Goal: Contribute content

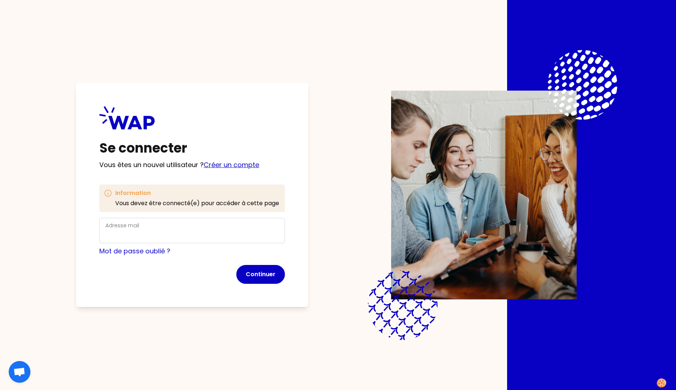
click at [226, 165] on link "Créer un compte" at bounding box center [231, 164] width 55 height 9
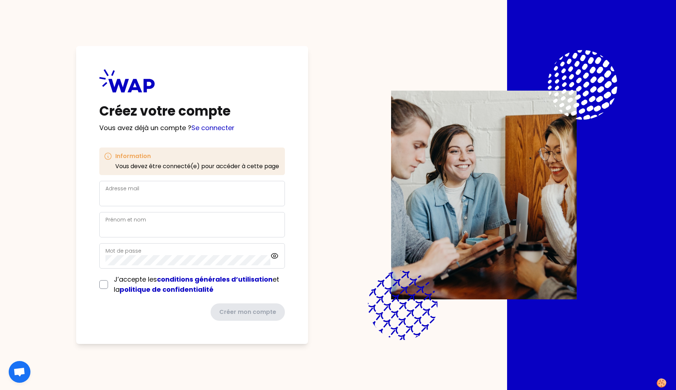
click at [142, 193] on div "Adresse mail" at bounding box center [192, 193] width 173 height 19
type input "lacroix.cecile@matmut.fr"
click at [119, 219] on label "Prénom et nom" at bounding box center [126, 219] width 41 height 7
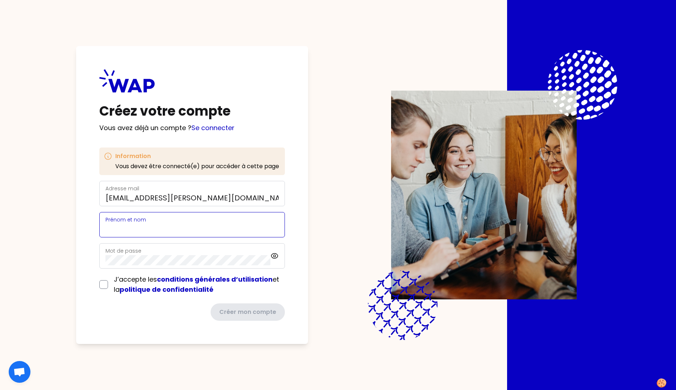
click at [119, 224] on input "Prénom et nom" at bounding box center [192, 229] width 173 height 10
type input "Cécile Lacroix"
click at [114, 254] on label "Mot de passe" at bounding box center [124, 250] width 36 height 7
click at [103, 286] on div "J’accepte les conditions générales d’utilisation et la politique de confidentia…" at bounding box center [192, 285] width 186 height 20
click at [103, 284] on input "checkbox" at bounding box center [103, 284] width 9 height 9
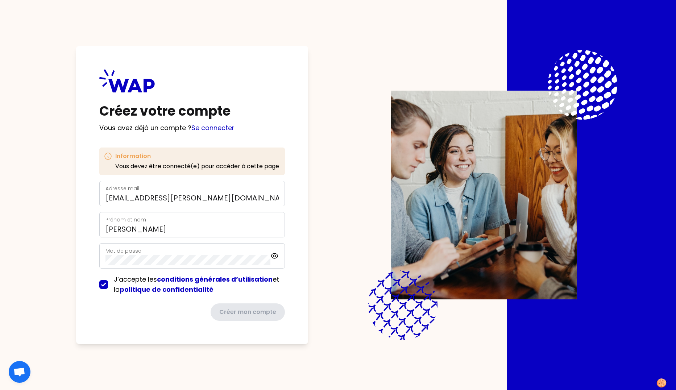
checkbox input "true"
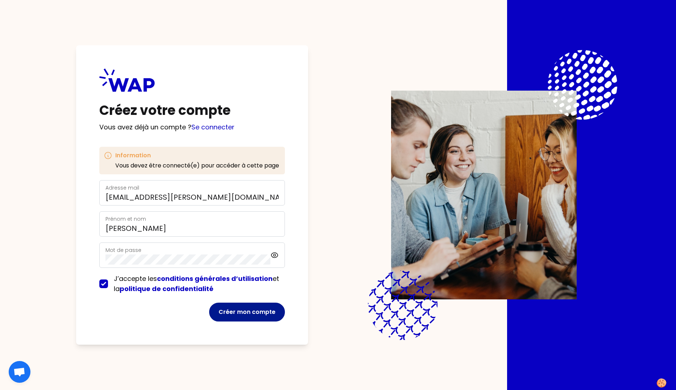
click at [246, 303] on button "Créer mon compte" at bounding box center [247, 312] width 76 height 19
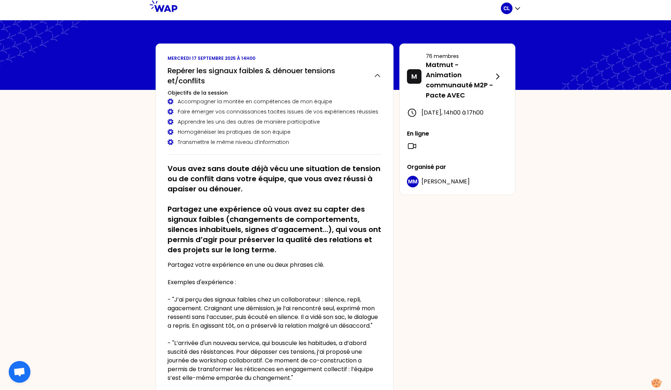
scroll to position [0, 0]
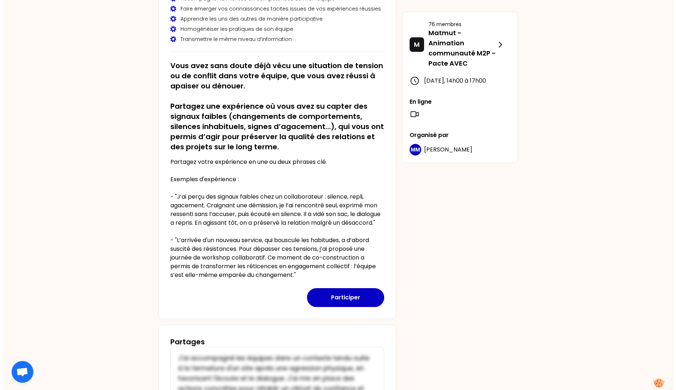
scroll to position [109, 0]
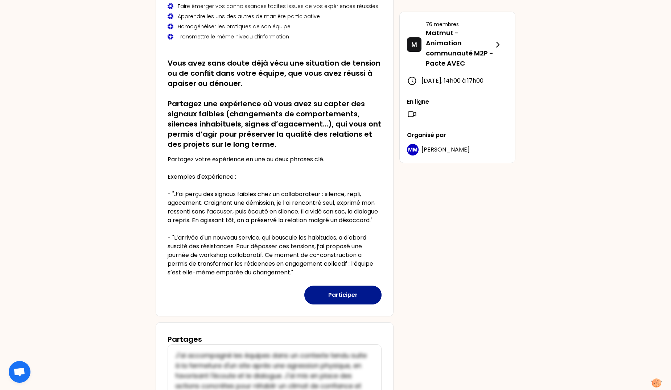
click at [345, 302] on button "Participer" at bounding box center [342, 295] width 77 height 19
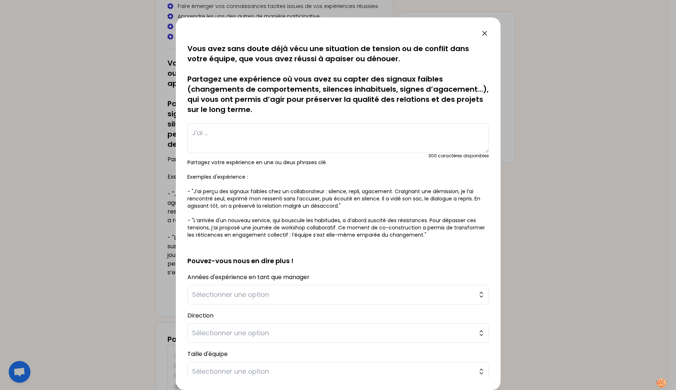
click at [193, 133] on textarea at bounding box center [338, 138] width 302 height 30
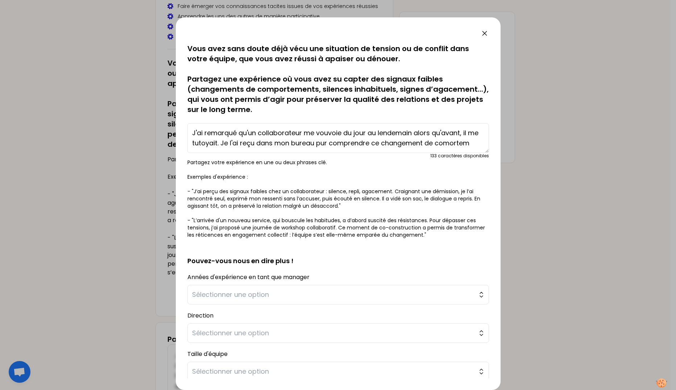
scroll to position [5, 0]
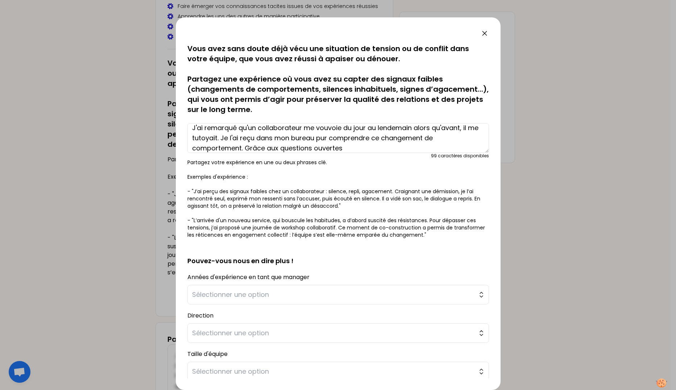
click at [348, 149] on textarea "J'ai remarqué qu'un collaborateur me vouvoie du jour au lendemain alors qu'avan…" at bounding box center [338, 138] width 302 height 30
click at [196, 146] on textarea "J'ai remarqué qu'un collaborateur me vouvoie du jour au lendemain alors qu'avan…" at bounding box center [338, 138] width 302 height 30
click at [227, 149] on textarea "J'ai remarqué qu'un collaborateur me vouvoie du jour au lendemain alors qu'avan…" at bounding box center [338, 138] width 302 height 30
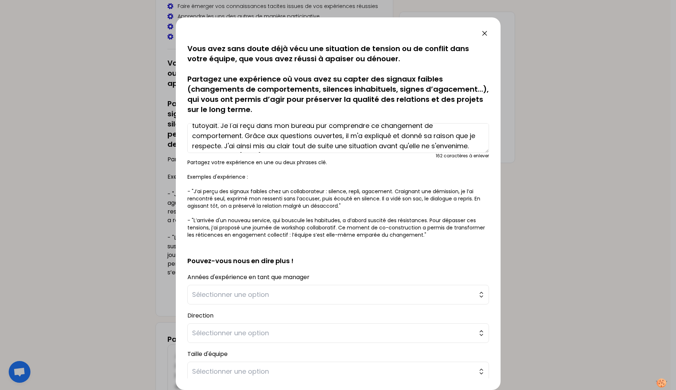
scroll to position [0, 0]
click at [335, 142] on textarea "J'ai remarqué qu'un collaborateur me vouvoie du jour au lendemain alors qu'avan…" at bounding box center [338, 138] width 302 height 30
click at [288, 140] on textarea "J'ai remarqué qu'un collaborateur me vouvoie du jour au lendemain alors qu'avan…" at bounding box center [338, 138] width 302 height 30
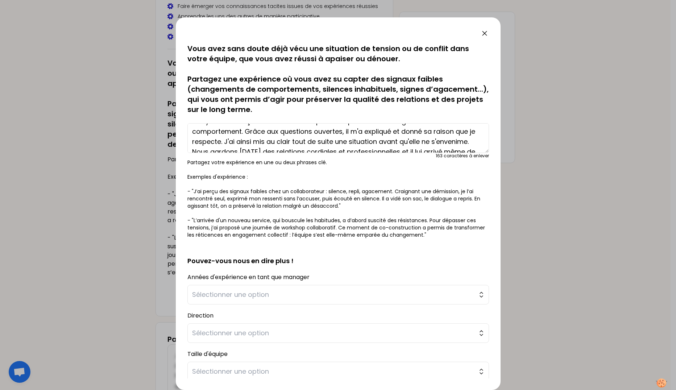
click at [203, 130] on textarea "J'ai remarqué qu'un collaborateur me vouvoie du jour au lendemain alors qu'avan…" at bounding box center [338, 138] width 302 height 30
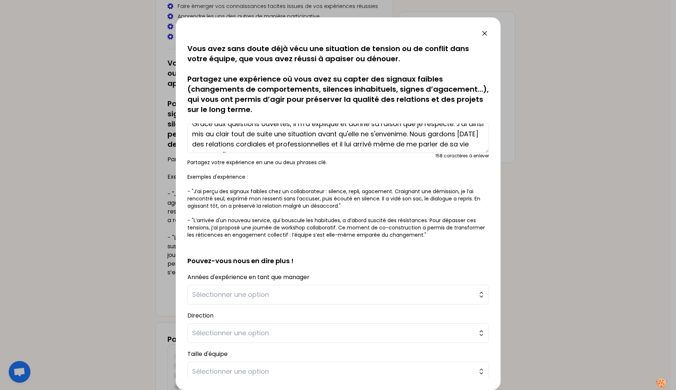
scroll to position [41, 0]
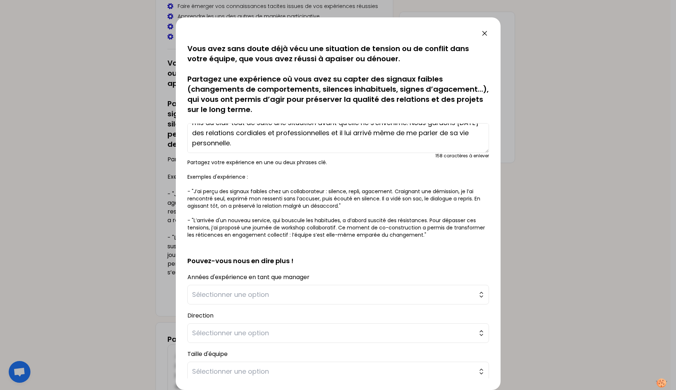
click at [438, 132] on textarea "J'ai remarqué qu'un collaborateur me vouvoie du jour au lendemain alors qu'avan…" at bounding box center [338, 138] width 302 height 30
drag, startPoint x: 425, startPoint y: 132, endPoint x: 468, endPoint y: 132, distance: 43.2
click at [468, 132] on textarea "J'ai remarqué qu'un collaborateur me vouvoie du jour au lendemain alors qu'avan…" at bounding box center [338, 138] width 302 height 30
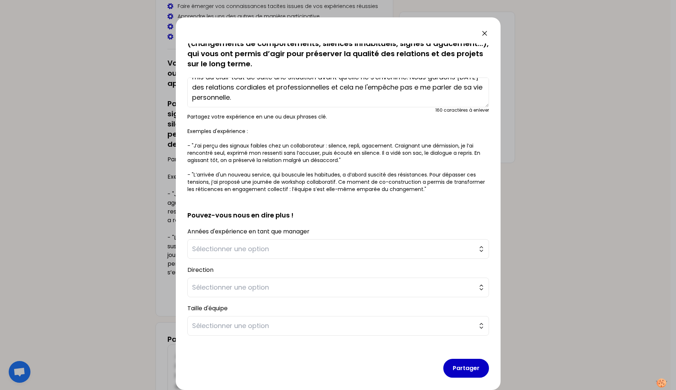
scroll to position [51, 0]
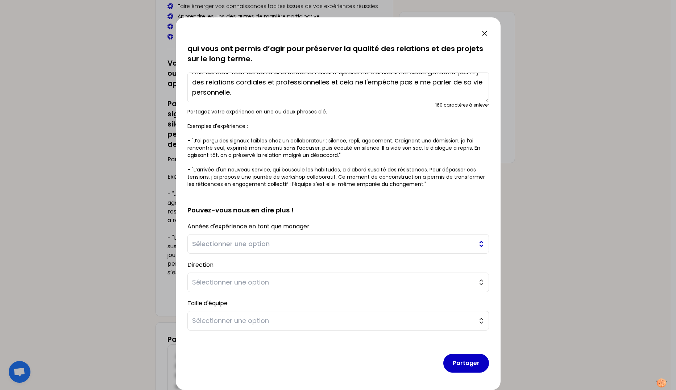
click at [210, 244] on span "Sélectionner une option" at bounding box center [333, 244] width 282 height 10
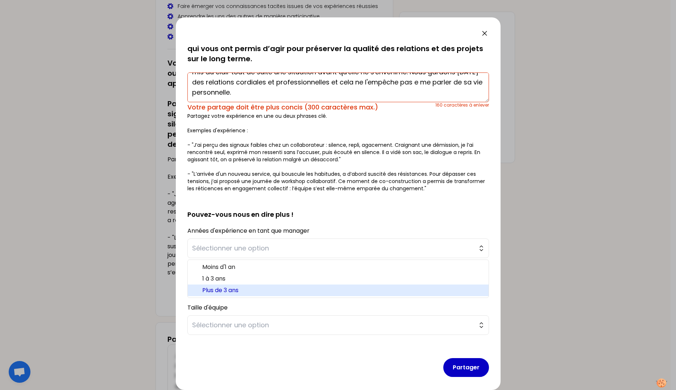
click at [207, 290] on span "Plus de 3 ans" at bounding box center [342, 290] width 281 height 9
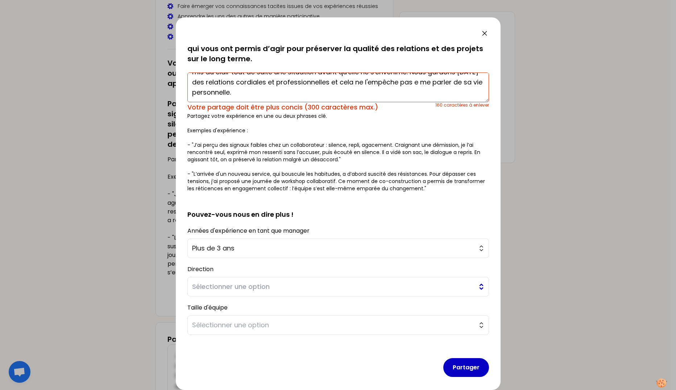
click at [202, 288] on span "Sélectionner une option" at bounding box center [333, 287] width 282 height 10
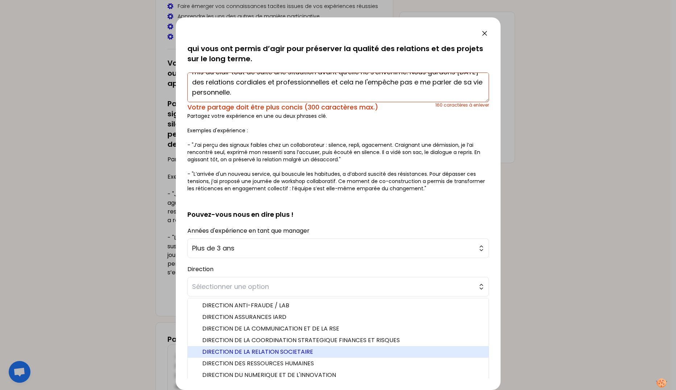
click at [223, 354] on span "DIRECTION DE LA RELATION SOCIETAIRE" at bounding box center [342, 352] width 281 height 9
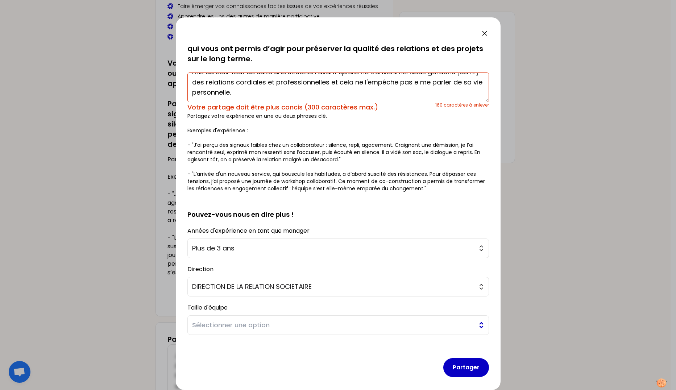
click at [217, 322] on span "Sélectionner une option" at bounding box center [333, 325] width 282 height 10
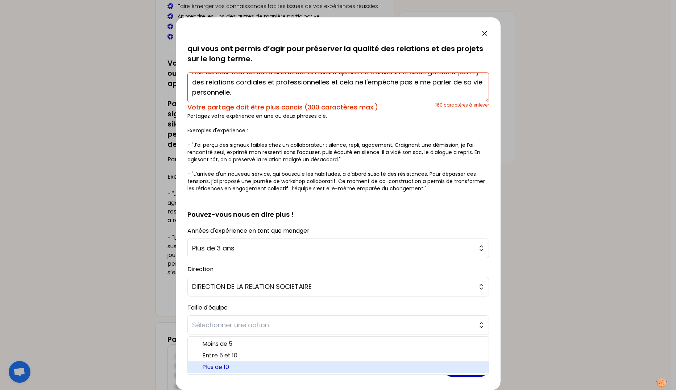
click at [222, 364] on span "Plus de 10" at bounding box center [342, 367] width 281 height 9
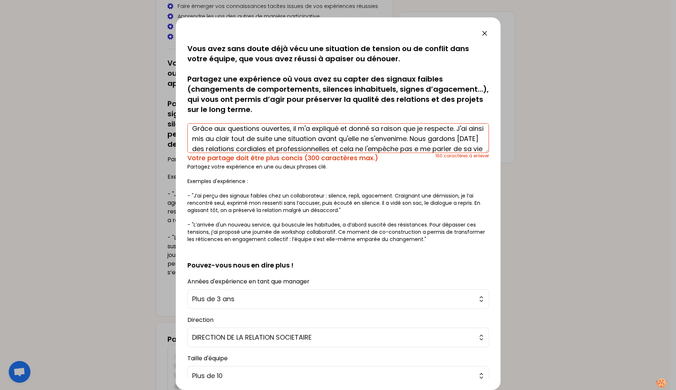
scroll to position [0, 0]
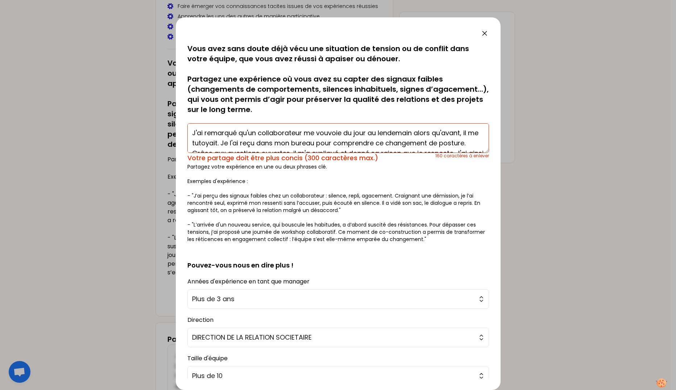
drag, startPoint x: 417, startPoint y: 132, endPoint x: 231, endPoint y: 143, distance: 186.0
click at [231, 143] on textarea "J'ai remarqué qu'un collaborateur me vouvoie du jour au lendemain alors qu'avan…" at bounding box center [338, 138] width 302 height 30
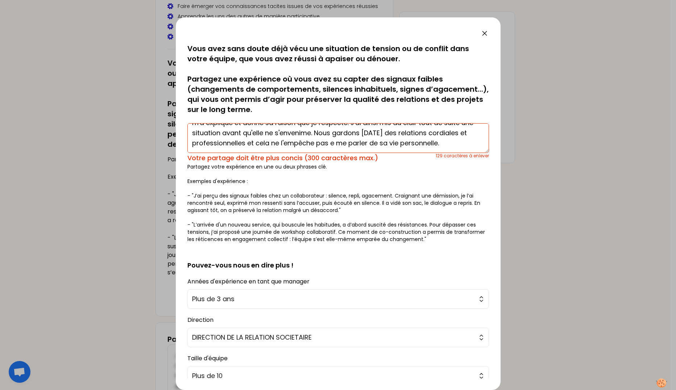
scroll to position [41, 0]
drag, startPoint x: 315, startPoint y: 137, endPoint x: 333, endPoint y: 147, distance: 19.9
click at [333, 147] on textarea "J'ai remarqué qu'un collaborateur me vouvoie du jour au lendemain. Je l'ai reçu…" at bounding box center [338, 138] width 302 height 30
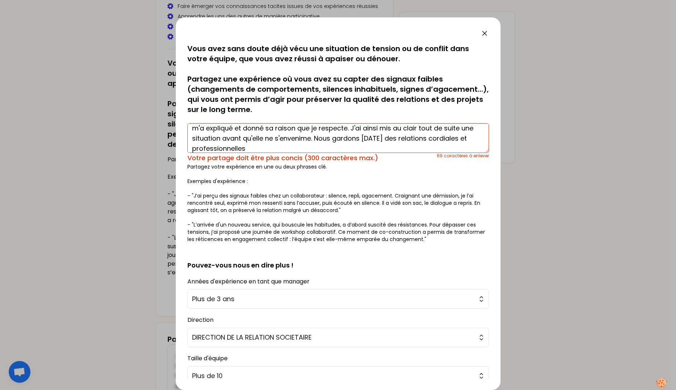
scroll to position [16, 0]
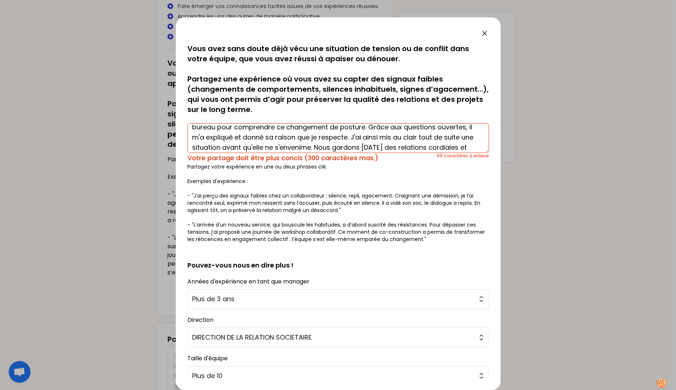
drag, startPoint x: 272, startPoint y: 137, endPoint x: 301, endPoint y: 138, distance: 29.4
click at [301, 138] on textarea "J'ai remarqué qu'un collaborateur me vouvoie du jour au lendemain. Je l'ai reçu…" at bounding box center [338, 138] width 302 height 30
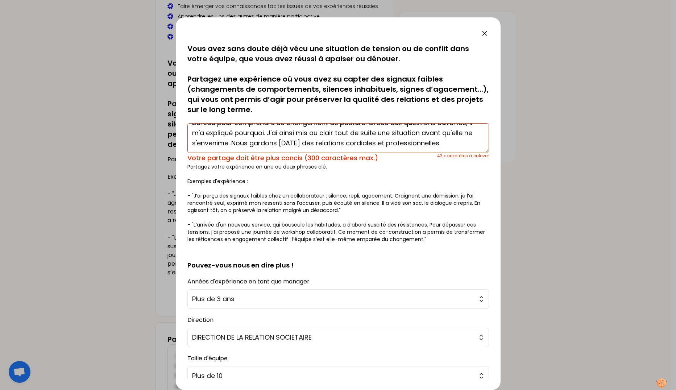
scroll to position [30, 0]
drag, startPoint x: 284, startPoint y: 132, endPoint x: 287, endPoint y: 145, distance: 12.9
click at [287, 145] on textarea "J'ai remarqué qu'un collaborateur me vouvoie du jour au lendemain. Je l'ai reçu…" at bounding box center [338, 138] width 302 height 30
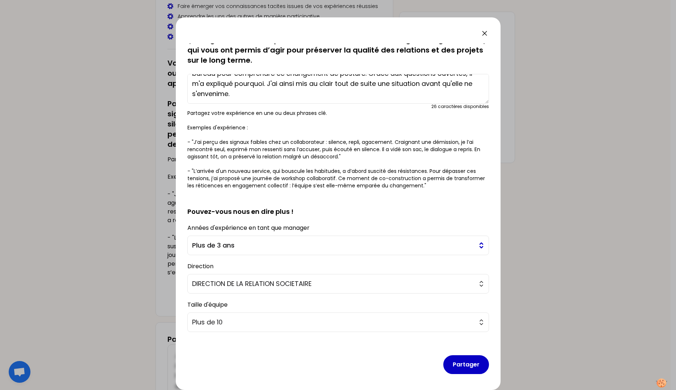
scroll to position [51, 0]
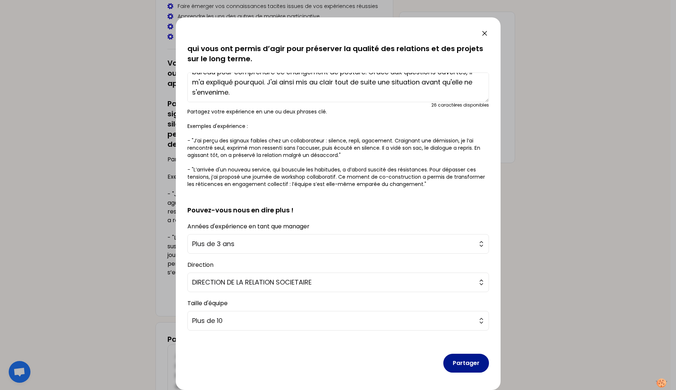
type textarea "J'ai remarqué qu'un collaborateur me vouvoie du jour au lendemain. Je l'ai reçu…"
click at [466, 360] on button "Partager" at bounding box center [467, 363] width 46 height 19
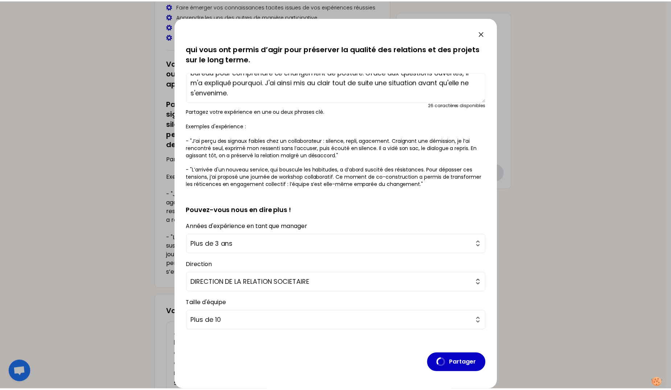
scroll to position [0, 0]
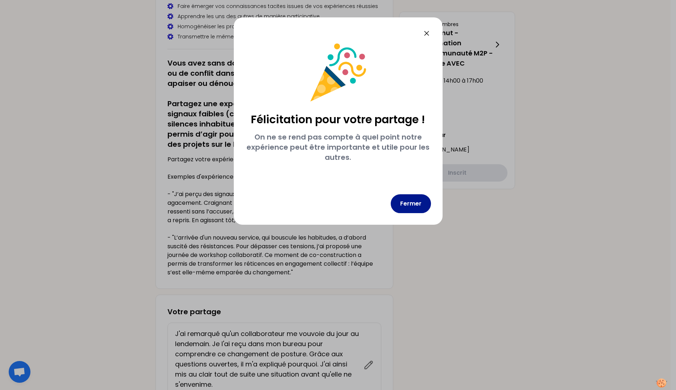
click at [409, 201] on button "Fermer" at bounding box center [411, 203] width 40 height 19
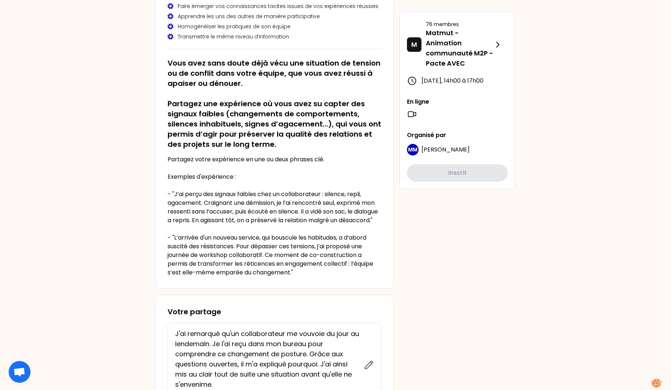
click at [454, 257] on div "[DATE] 14h00 Repérer les signaux faibles & dénouer tensions et/conflits Objecti…" at bounding box center [335, 236] width 371 height 596
